Goal: Check status: Check status

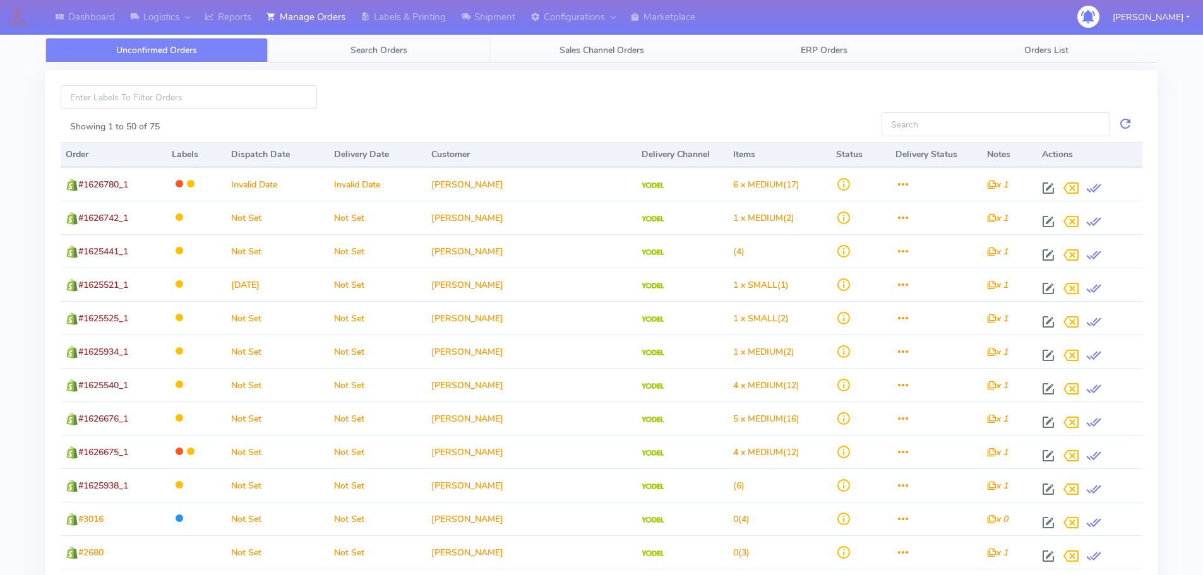
click at [381, 51] on span "Search Orders" at bounding box center [378, 50] width 57 height 12
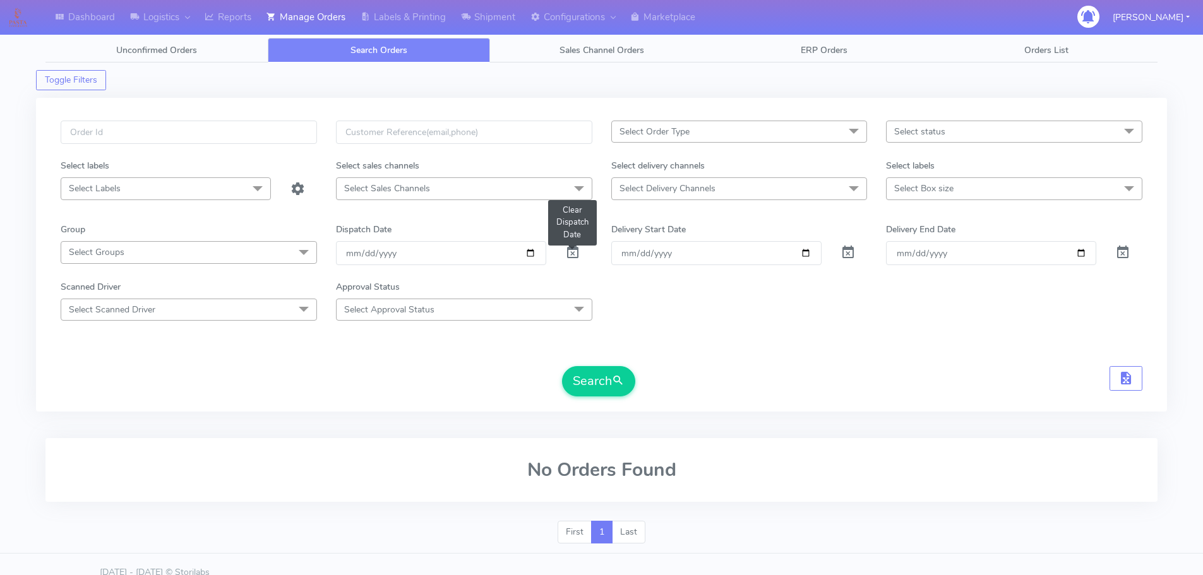
click at [575, 254] on span at bounding box center [572, 255] width 15 height 12
click at [574, 253] on span at bounding box center [572, 255] width 15 height 12
click at [234, 135] on input "text" at bounding box center [189, 132] width 256 height 23
paste input "1628064A"
type input "1628064A"
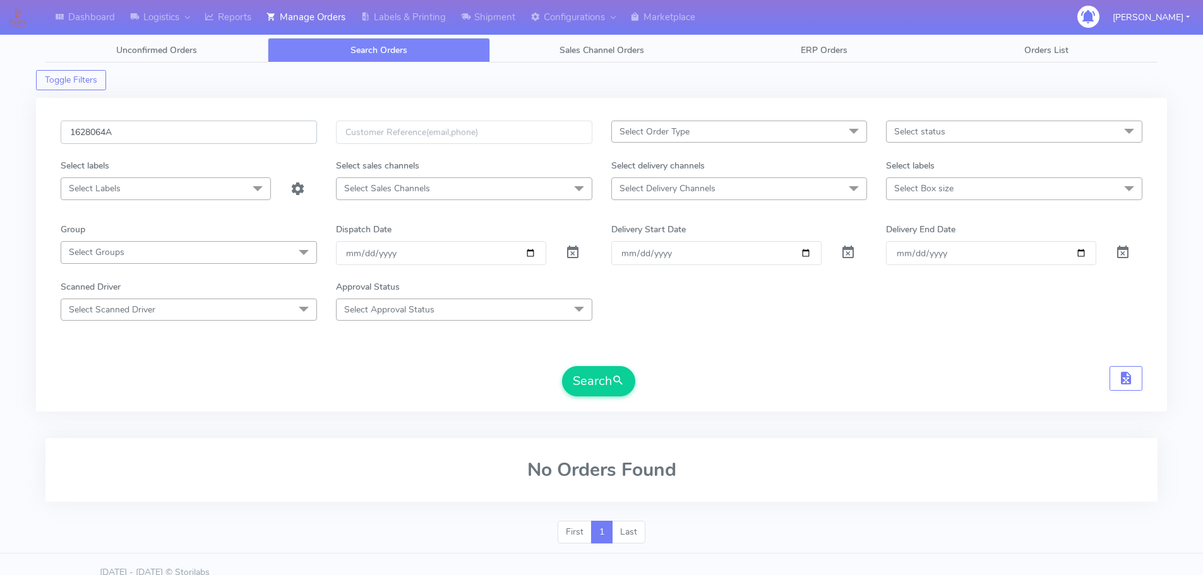
click at [562, 366] on button "Search" at bounding box center [598, 381] width 73 height 30
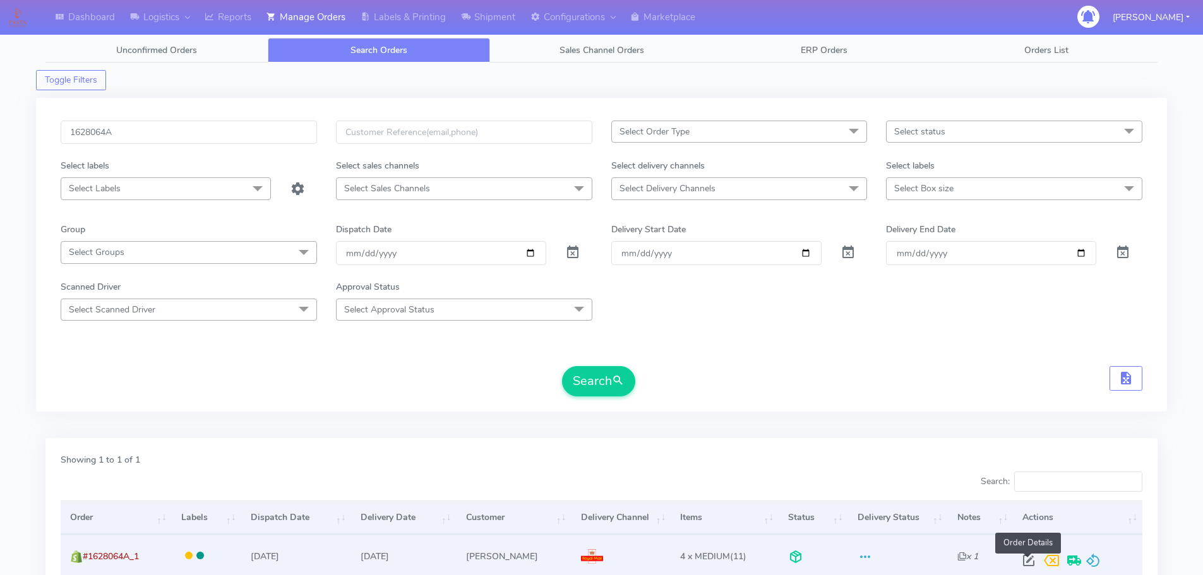
click at [1021, 558] on span at bounding box center [1028, 564] width 23 height 12
select select "3"
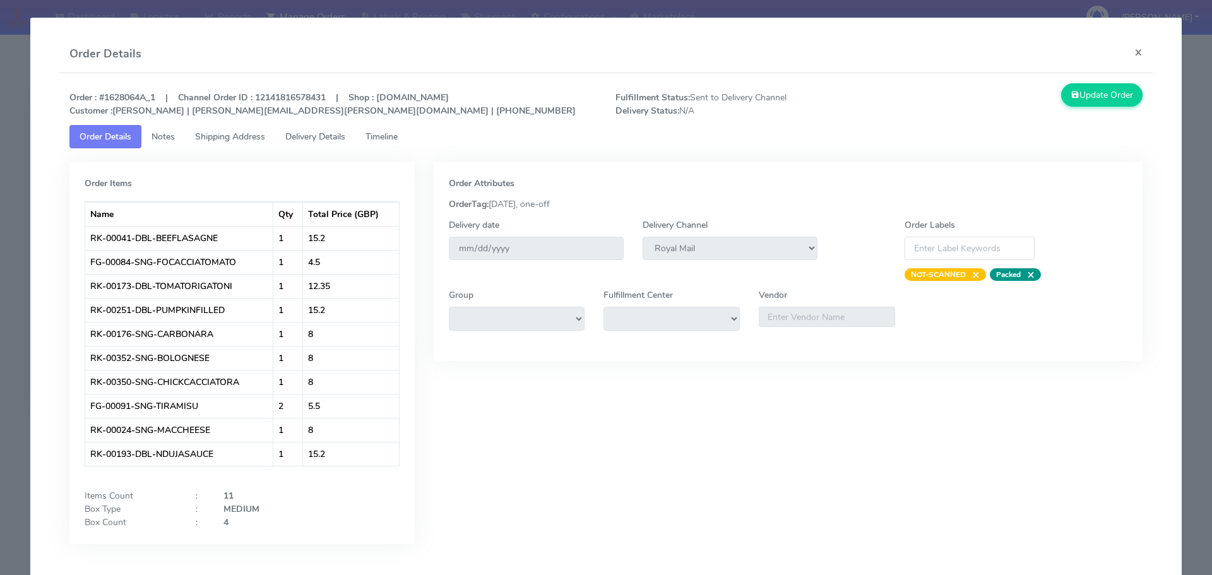
click at [318, 139] on span "Delivery Details" at bounding box center [315, 137] width 60 height 12
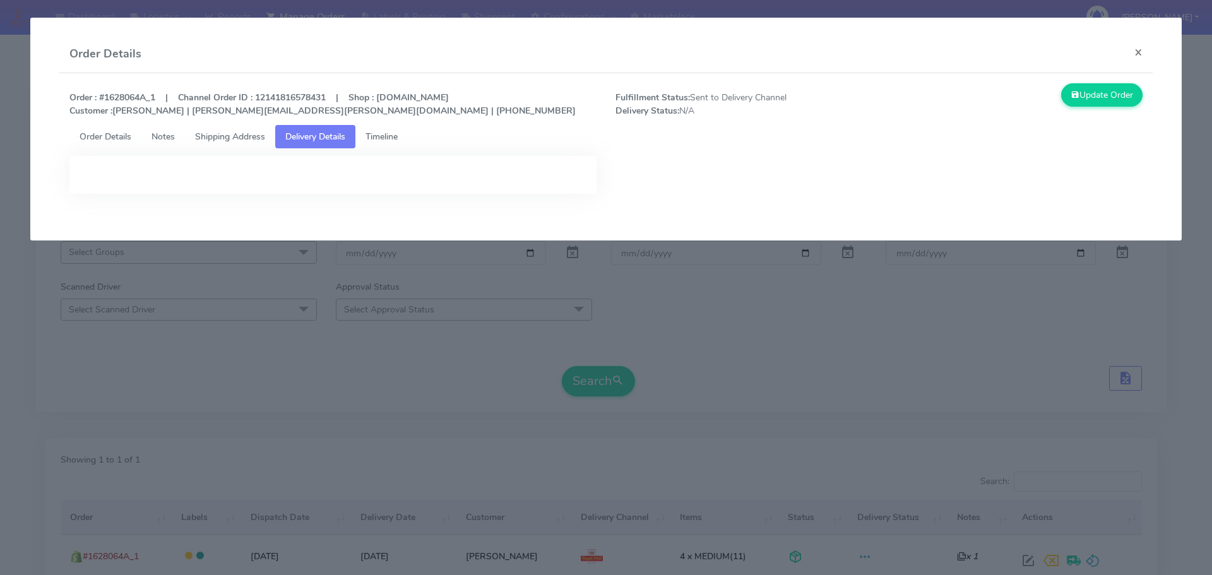
click at [377, 143] on link "Timeline" at bounding box center [382, 136] width 52 height 23
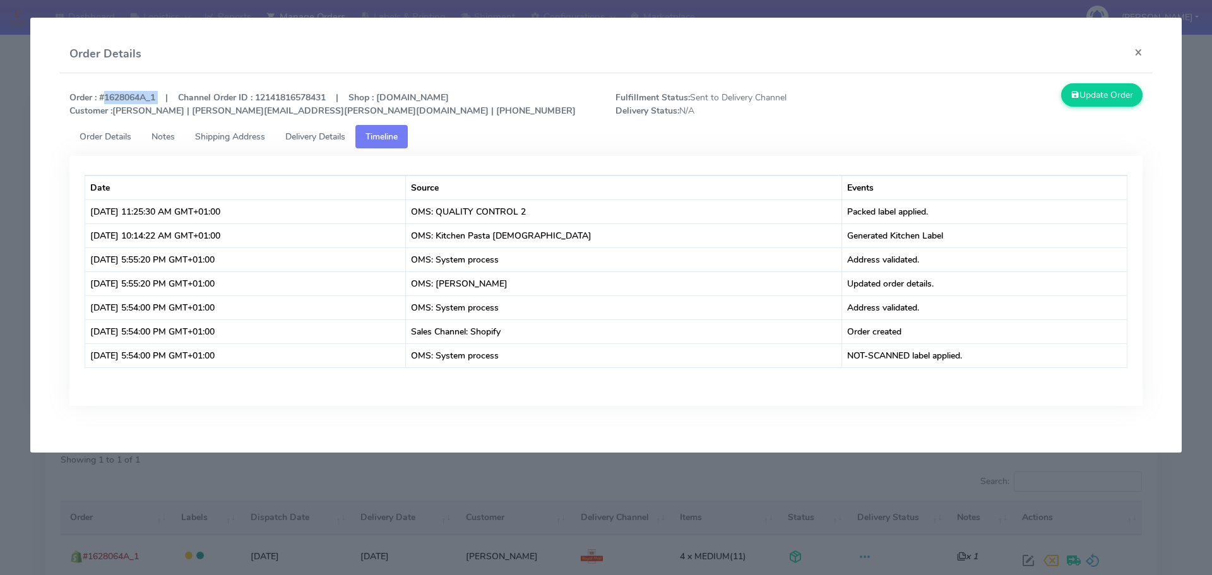
drag, startPoint x: 157, startPoint y: 96, endPoint x: 100, endPoint y: 94, distance: 57.5
click at [100, 94] on strong "Order : #1628064A_1 | Channel Order ID : 12141816578431 | Shop : [DOMAIN_NAME] …" at bounding box center [322, 104] width 506 height 25
copy strong "#1628064A_1"
drag, startPoint x: 310, startPoint y: 111, endPoint x: 182, endPoint y: 114, distance: 128.2
click at [182, 114] on strong "Order : #1628064A_1 | Channel Order ID : 12141816578431 | Shop : [DOMAIN_NAME] …" at bounding box center [322, 104] width 506 height 25
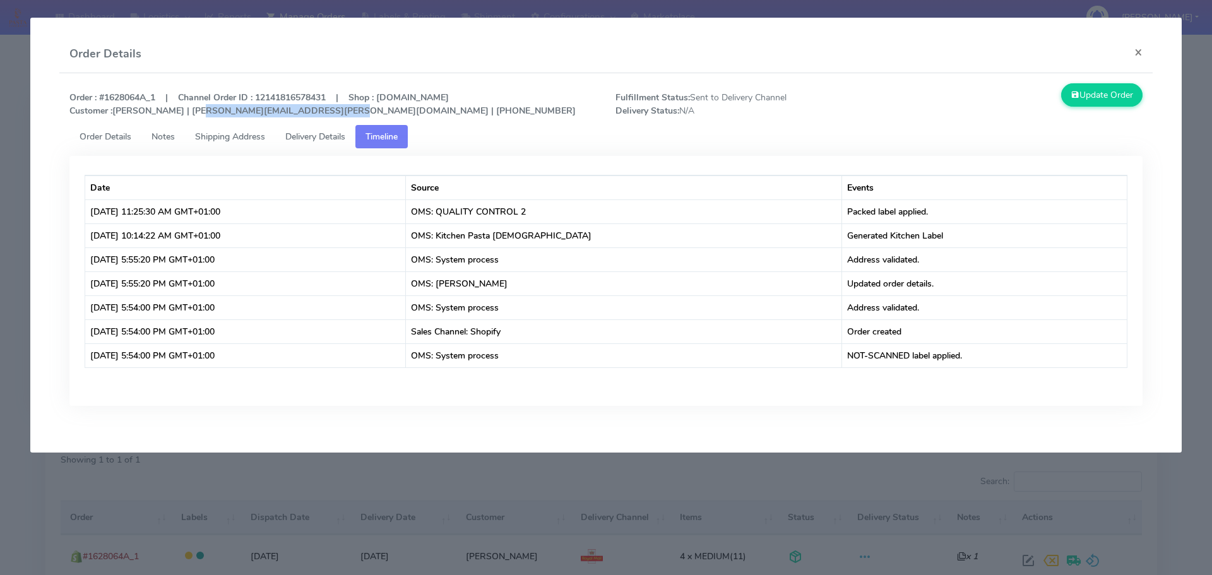
copy strong "[PERSON_NAME][EMAIL_ADDRESS][PERSON_NAME][DOMAIN_NAME]"
click at [107, 146] on link "Order Details" at bounding box center [105, 136] width 72 height 23
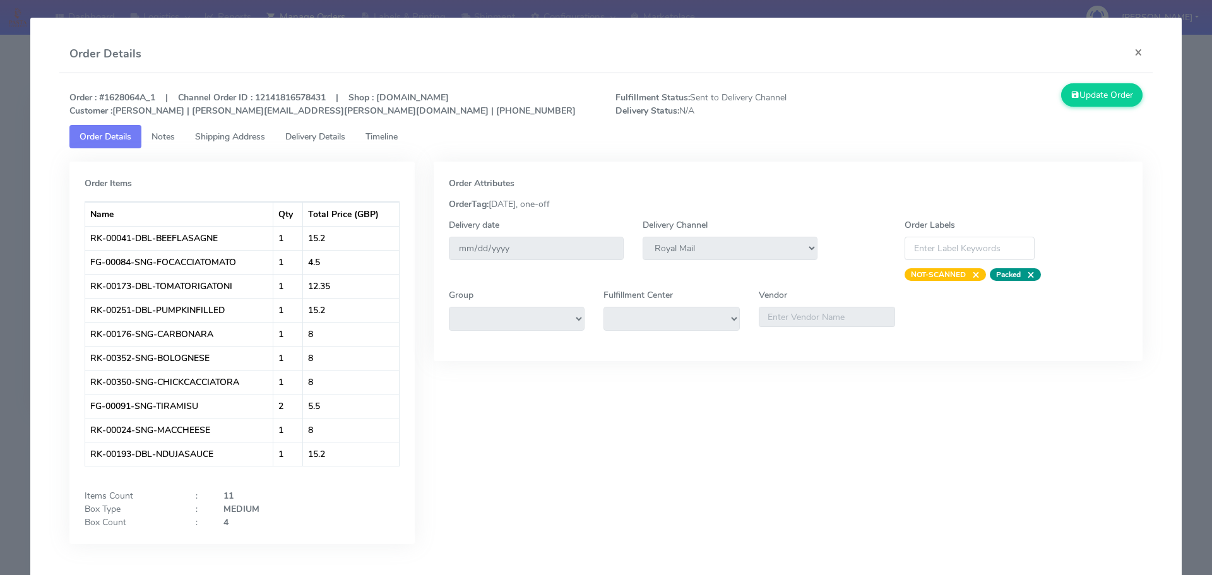
click at [33, 153] on app-order-update "Order Details × Order : #1628064A_1 | Channel Order ID : 12141816578431 | Shop …" at bounding box center [606, 304] width 1152 height 573
click at [14, 153] on modal-container "Order Details × Order : #1628064A_1 | Channel Order ID : 12141816578431 | Shop …" at bounding box center [606, 287] width 1212 height 575
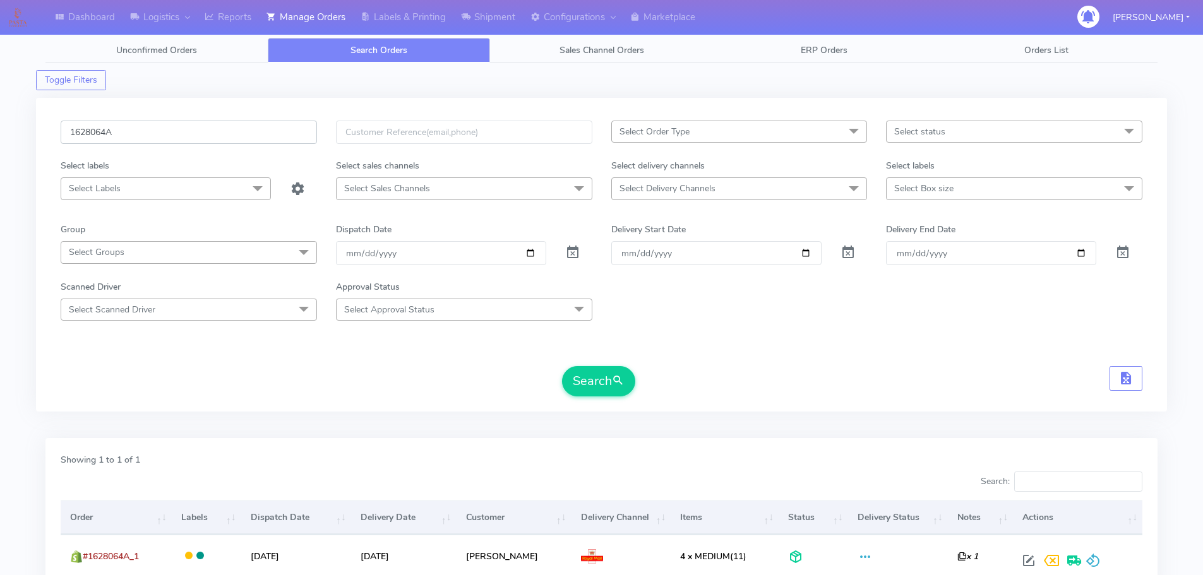
click at [237, 139] on input "1628064A" at bounding box center [189, 132] width 256 height 23
click at [237, 138] on input "1628064A" at bounding box center [189, 132] width 256 height 23
paste input "276"
click at [562, 366] on button "Search" at bounding box center [598, 381] width 73 height 30
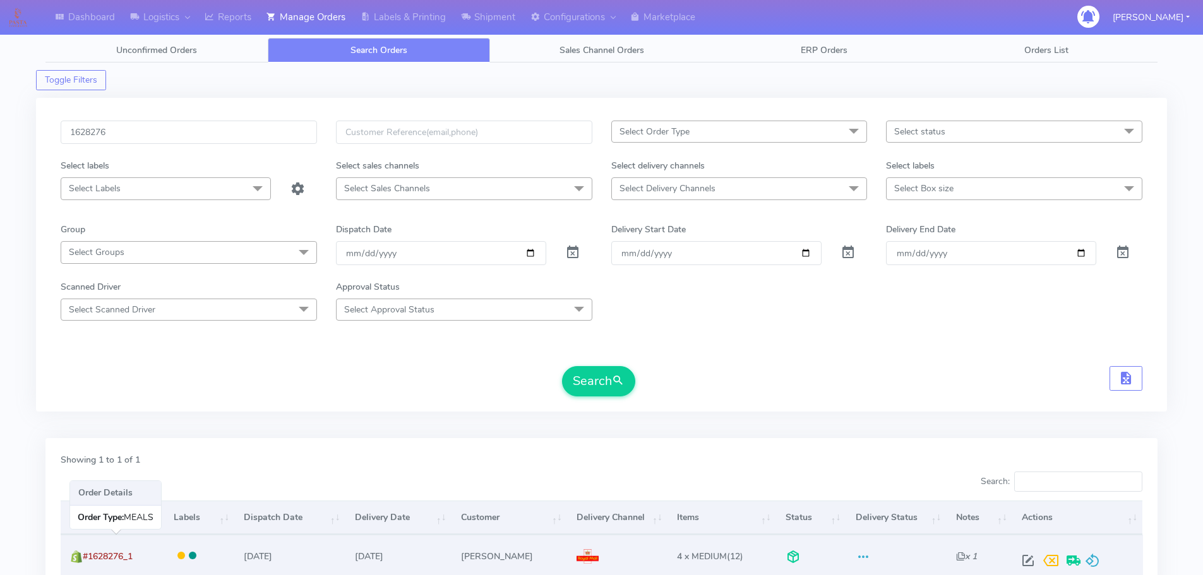
drag, startPoint x: 140, startPoint y: 554, endPoint x: 88, endPoint y: 554, distance: 52.4
click at [88, 554] on td "#1628276_1" at bounding box center [113, 556] width 104 height 42
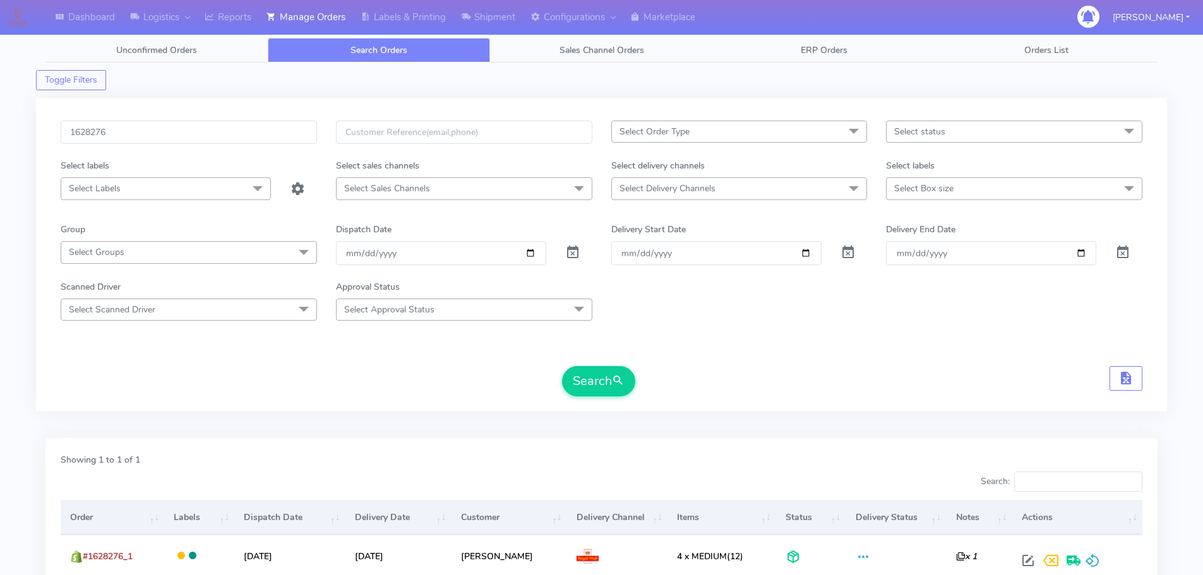
copy span "#1628276_1"
click at [257, 135] on input "1628276" at bounding box center [189, 132] width 256 height 23
paste input "42"
type input "1628242"
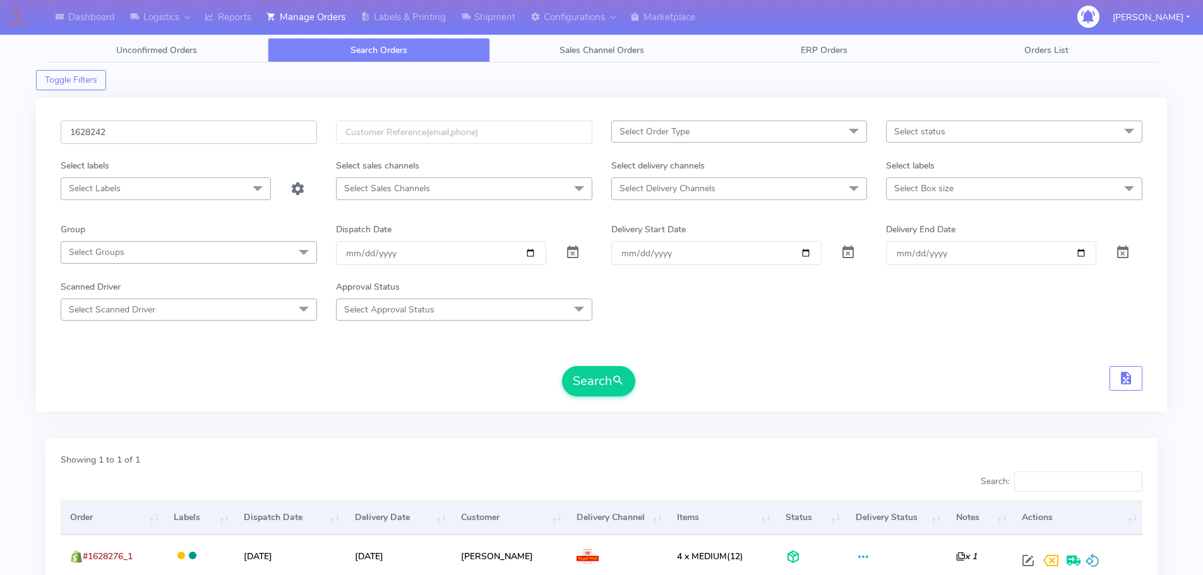
click at [562, 366] on button "Search" at bounding box center [598, 381] width 73 height 30
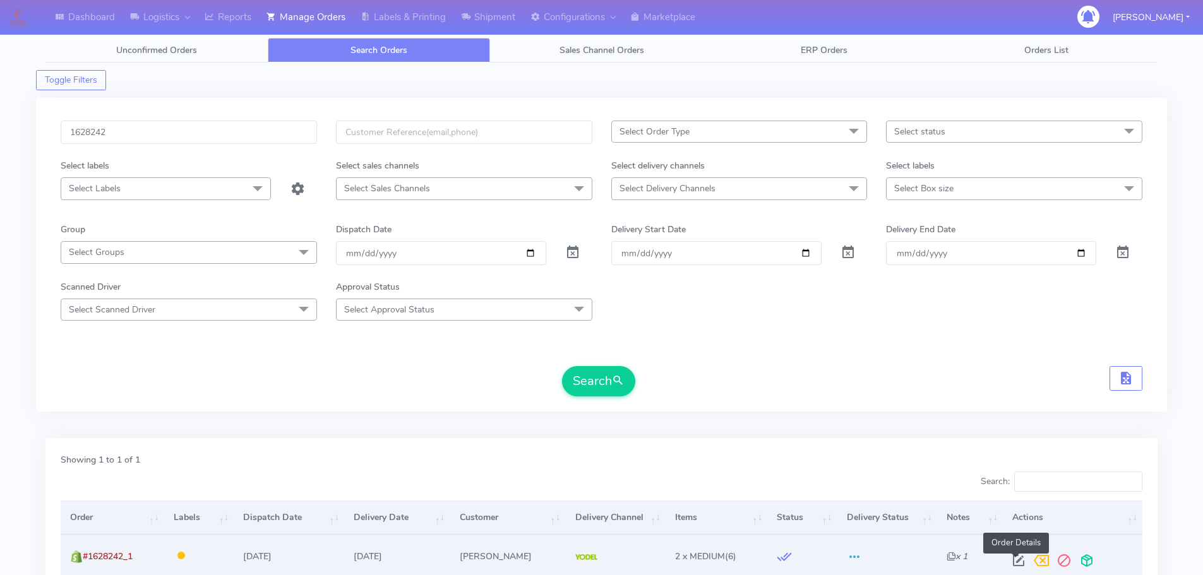
click at [1010, 558] on span at bounding box center [1018, 564] width 23 height 12
select select "5"
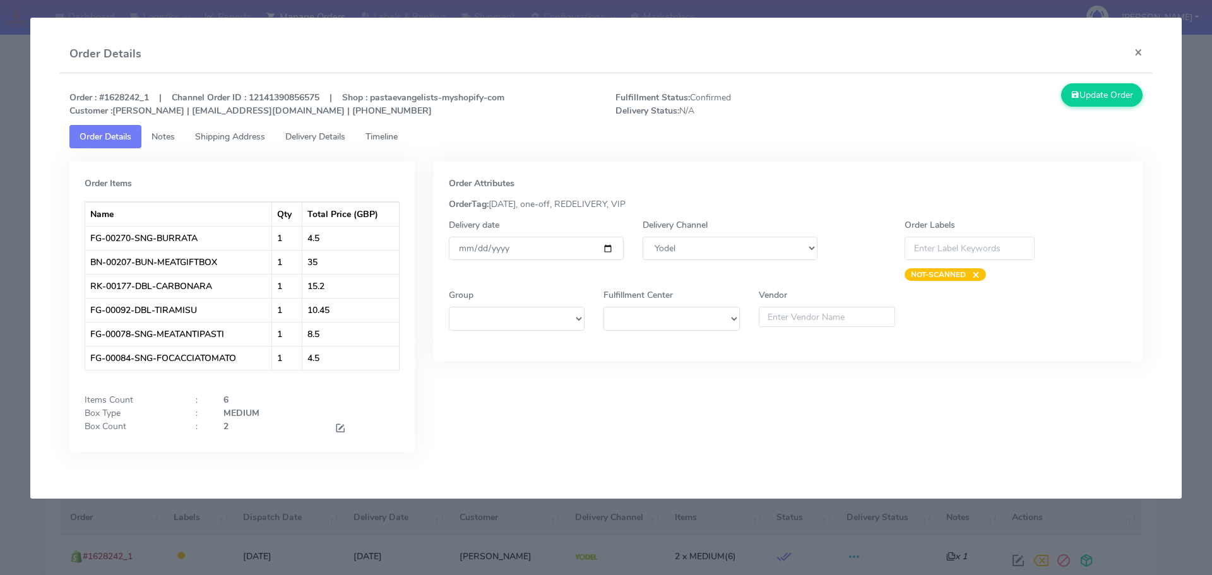
drag, startPoint x: 0, startPoint y: 228, endPoint x: 18, endPoint y: 229, distance: 18.3
click at [0, 228] on modal-container "Order Details × Order : #1628242_1 | Channel Order ID : 12141390856575 | Shop :…" at bounding box center [606, 287] width 1212 height 575
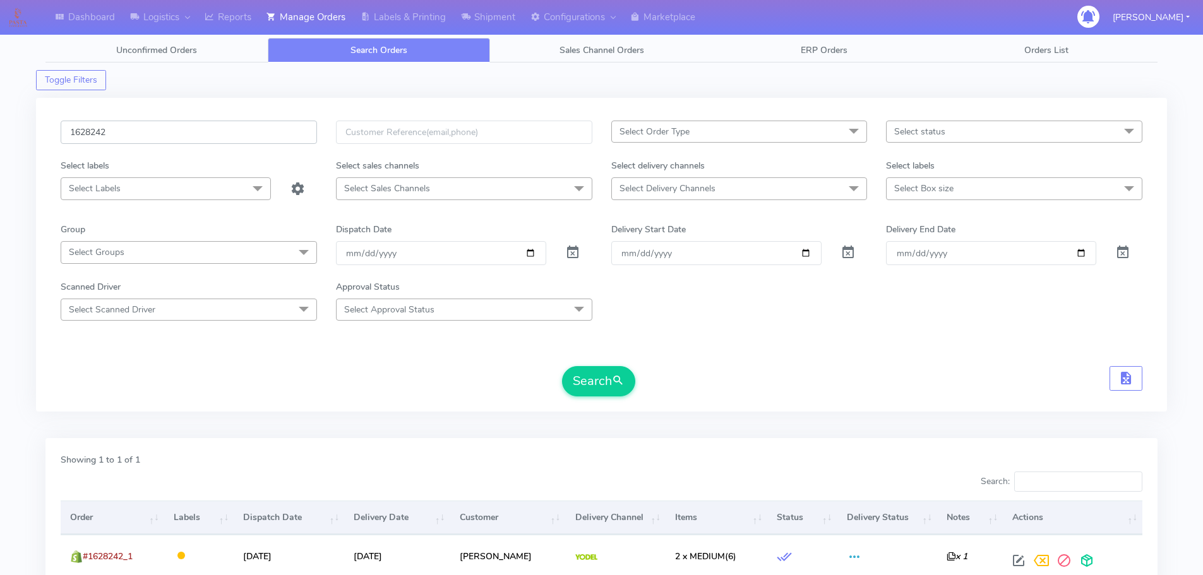
click at [237, 127] on input "1628242" at bounding box center [189, 132] width 256 height 23
paste input "76"
type input "1628276"
click at [562, 366] on button "Search" at bounding box center [598, 381] width 73 height 30
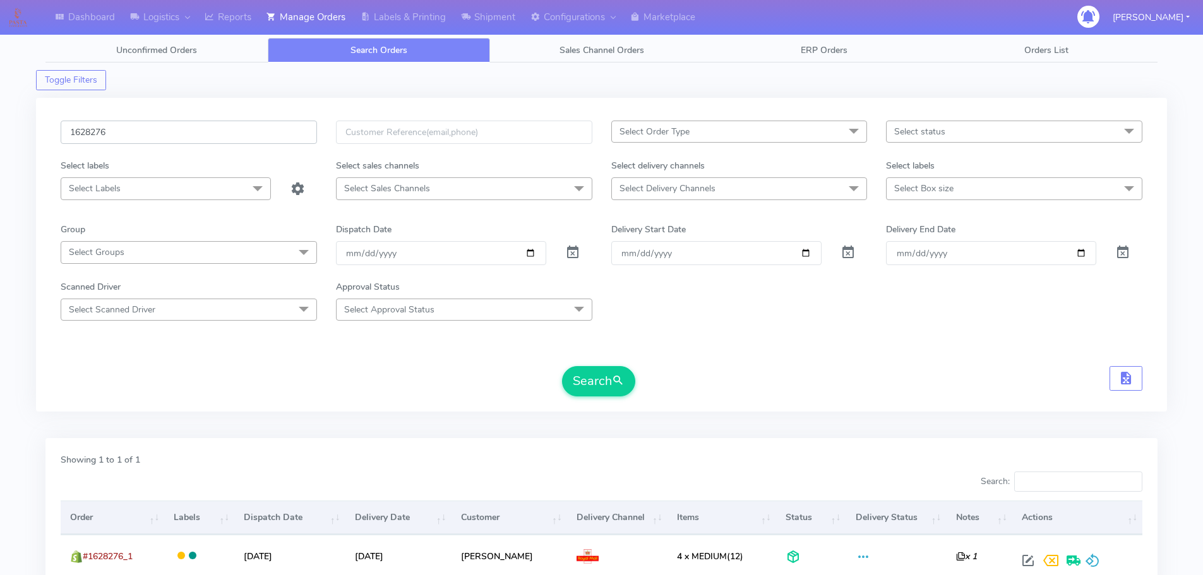
click at [268, 133] on input "1628276" at bounding box center [189, 132] width 256 height 23
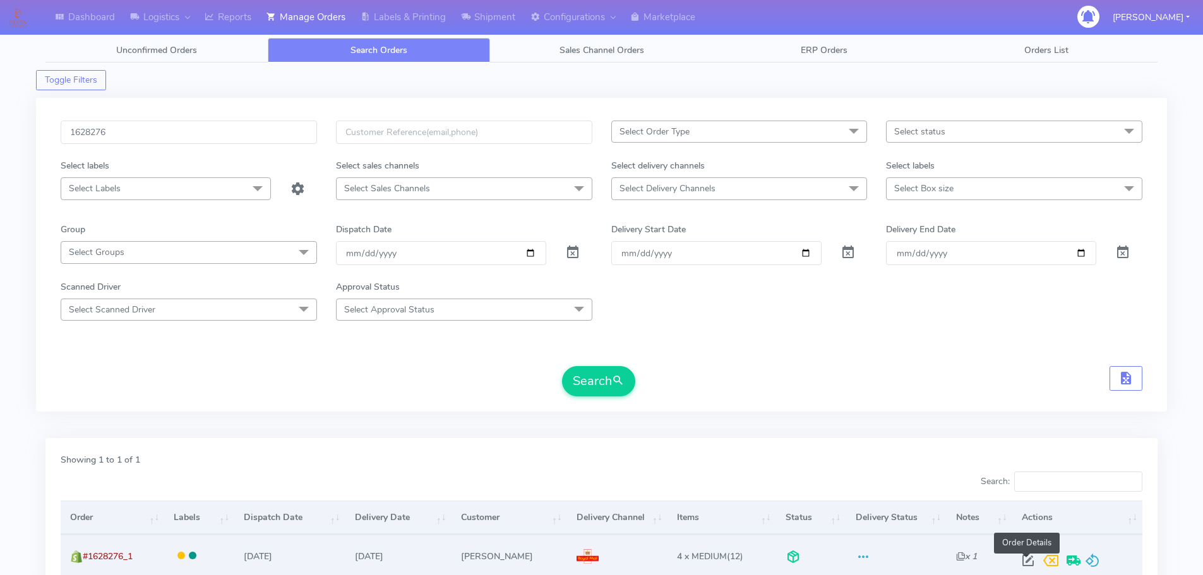
click at [1027, 563] on span at bounding box center [1028, 564] width 23 height 12
select select "3"
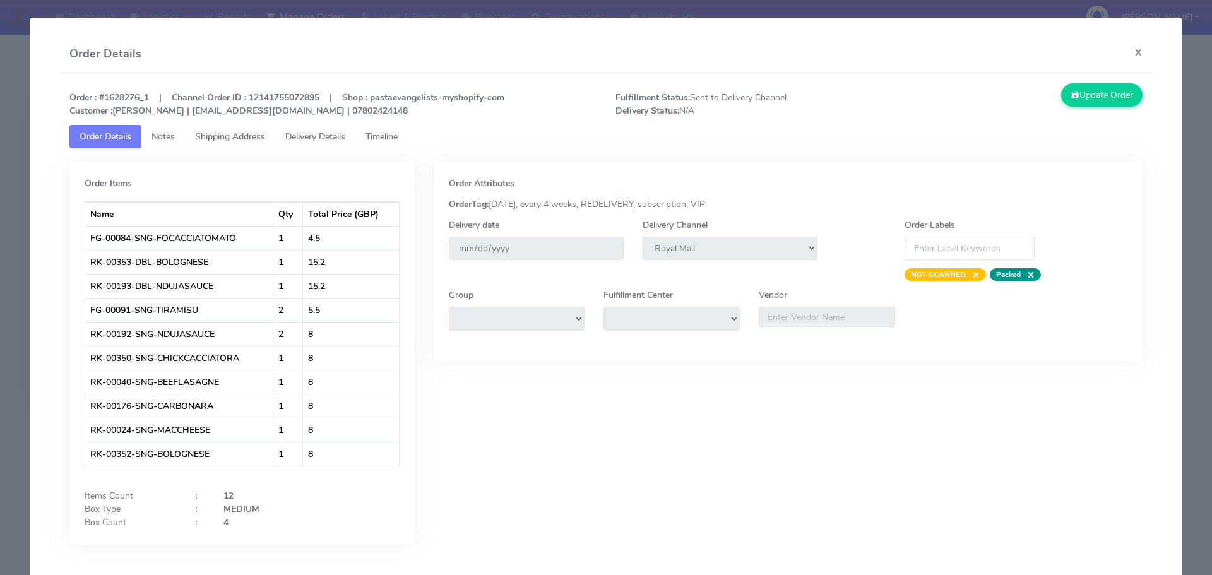
click at [7, 229] on modal-container "Order Details × Order : #1628276_1 | Channel Order ID : 12141755072895 | Shop :…" at bounding box center [606, 287] width 1212 height 575
